Goal: Task Accomplishment & Management: Complete application form

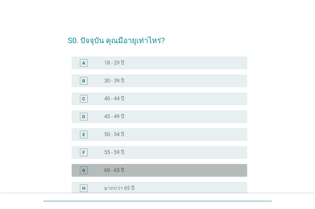
click at [84, 170] on div "G" at bounding box center [83, 170] width 3 height 7
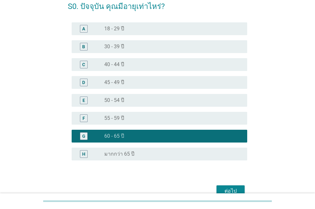
scroll to position [35, 0]
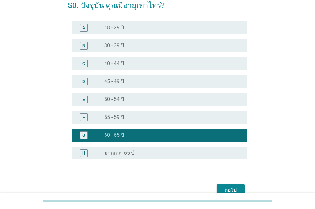
click at [315, 166] on div "S0. ปัจจุบัน คุณมีอายุเท่าไหร่? A radio_button_unchecked 18 - 29 ปี B radio_but…" at bounding box center [157, 95] width 315 height 261
click at [315, 169] on div "S0. ปัจจุบัน คุณมีอายุเท่าไหร่? A radio_button_unchecked 18 - 29 ปี B radio_but…" at bounding box center [157, 95] width 315 height 261
click at [315, 169] on html "S0. ปัจจุบัน คุณมีอายุเท่าไหร่? A radio_button_unchecked 18 - 29 ปี B radio_but…" at bounding box center [157, 95] width 315 height 261
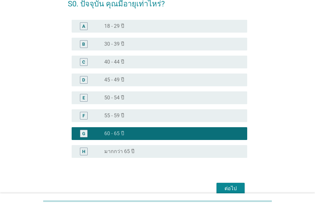
scroll to position [37, 0]
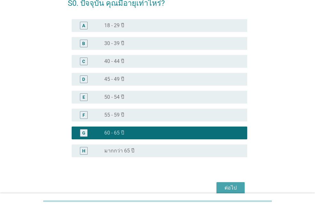
click at [228, 188] on div "ต่อไป" at bounding box center [231, 188] width 18 height 8
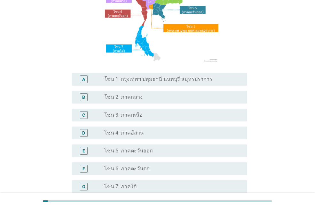
scroll to position [92, 0]
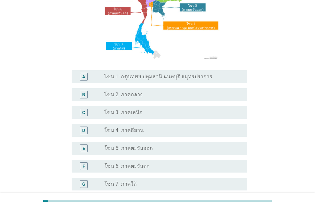
click at [126, 76] on label "โซน 1: กรุงเทพฯ ปทุมธานี นนทบุรี สมุทรปราการ" at bounding box center [158, 77] width 108 height 6
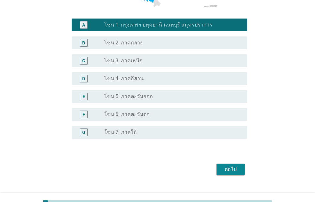
scroll to position [156, 0]
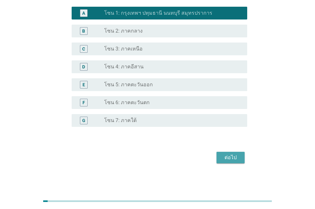
click at [231, 155] on div "ต่อไป" at bounding box center [231, 158] width 18 height 8
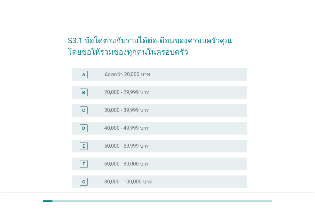
click at [84, 91] on div "B" at bounding box center [83, 92] width 3 height 7
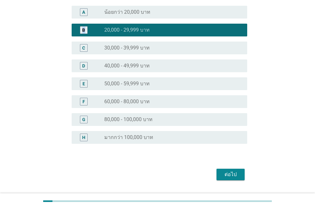
scroll to position [68, 0]
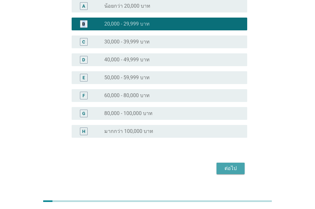
click at [231, 167] on div "ต่อไป" at bounding box center [231, 169] width 18 height 8
